Goal: Find specific page/section: Find specific page/section

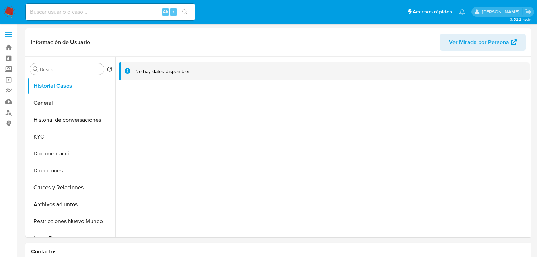
select select "10"
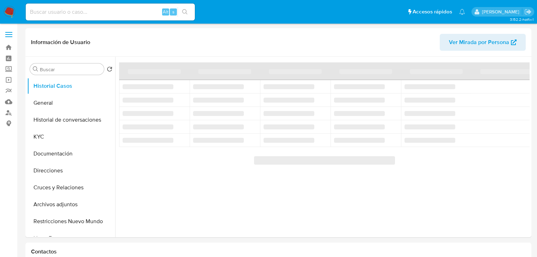
select select "10"
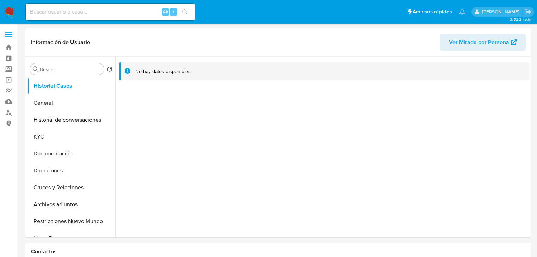
drag, startPoint x: 320, startPoint y: 131, endPoint x: 241, endPoint y: 8, distance: 145.9
click at [317, 120] on div at bounding box center [322, 147] width 415 height 181
click at [10, 11] on img at bounding box center [10, 12] width 12 height 12
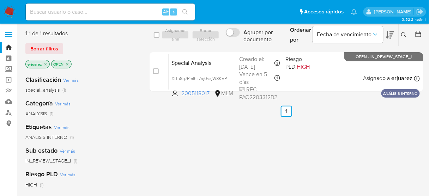
click at [58, 13] on input at bounding box center [110, 11] width 169 height 9
paste input "2566817524"
type input "2566817524"
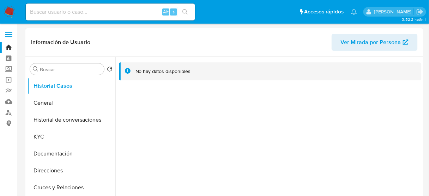
select select "10"
click at [57, 105] on button "General" at bounding box center [68, 102] width 83 height 17
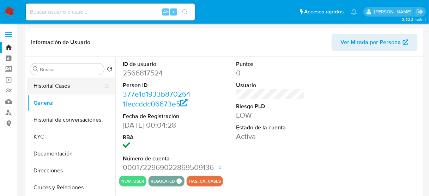
click at [54, 91] on button "Historial Casos" at bounding box center [68, 86] width 83 height 17
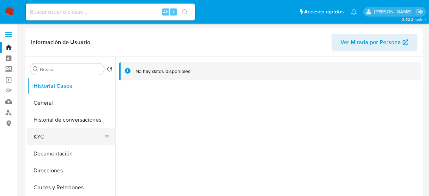
click at [47, 135] on button "KYC" at bounding box center [68, 136] width 83 height 17
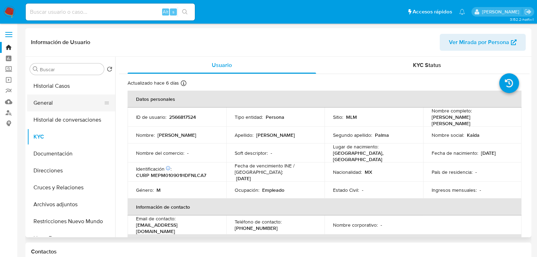
click at [53, 102] on button "General" at bounding box center [68, 102] width 83 height 17
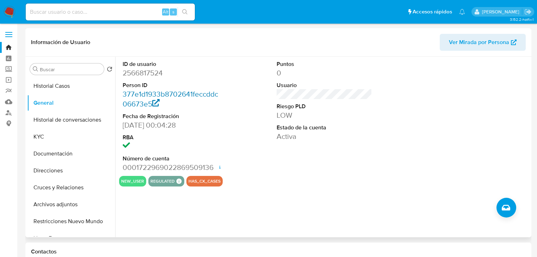
click at [198, 89] on link "377e1d1933b8702641feccddc06673e5" at bounding box center [171, 99] width 96 height 20
drag, startPoint x: 123, startPoint y: 73, endPoint x: 173, endPoint y: 73, distance: 50.4
click at [173, 73] on dd "2566817524" at bounding box center [171, 73] width 96 height 10
copy dd "2566817524"
click at [11, 12] on img at bounding box center [10, 12] width 12 height 12
